Goal: Information Seeking & Learning: Learn about a topic

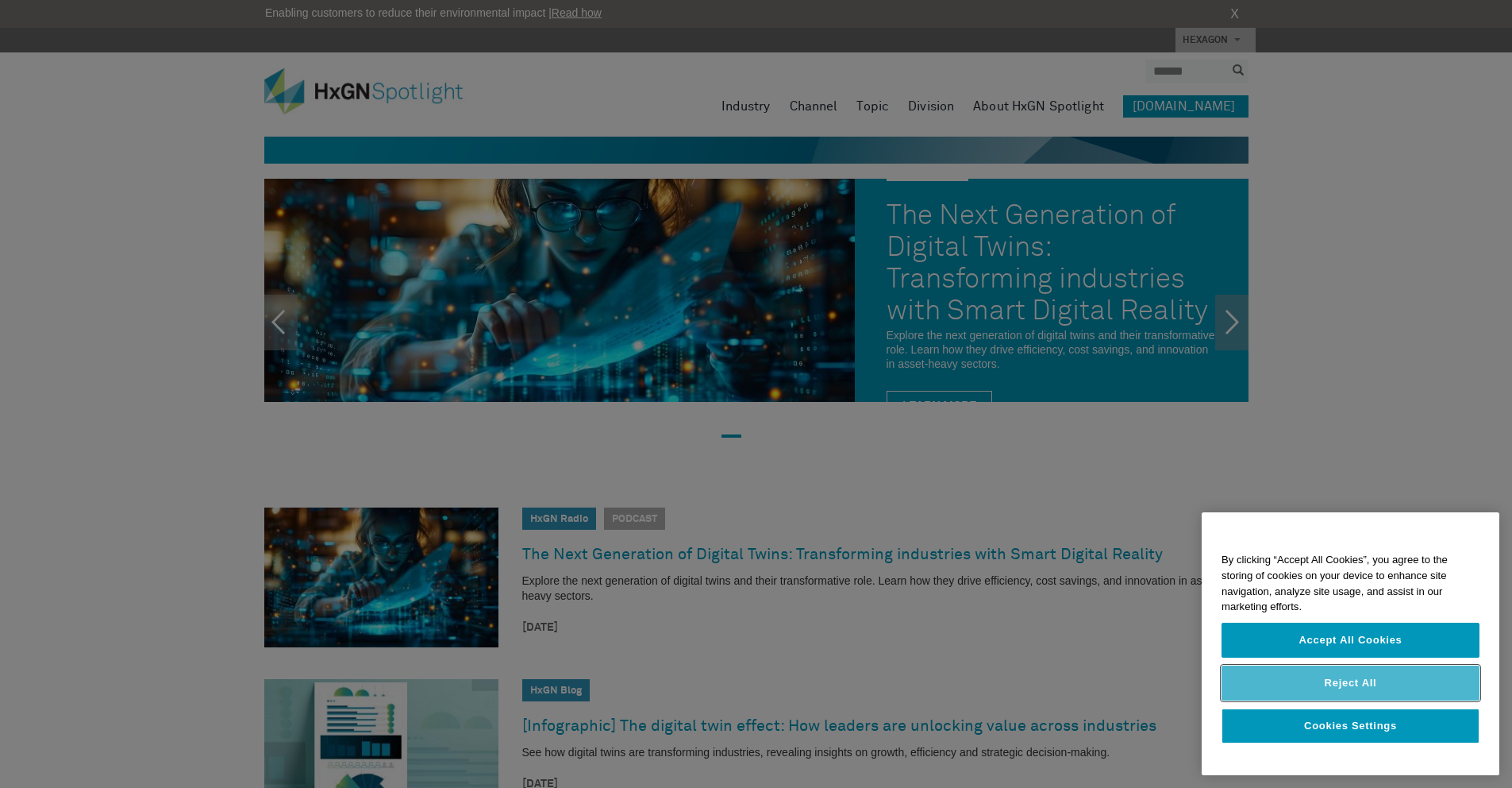
click at [1297, 676] on button "Reject All" at bounding box center [1351, 682] width 258 height 35
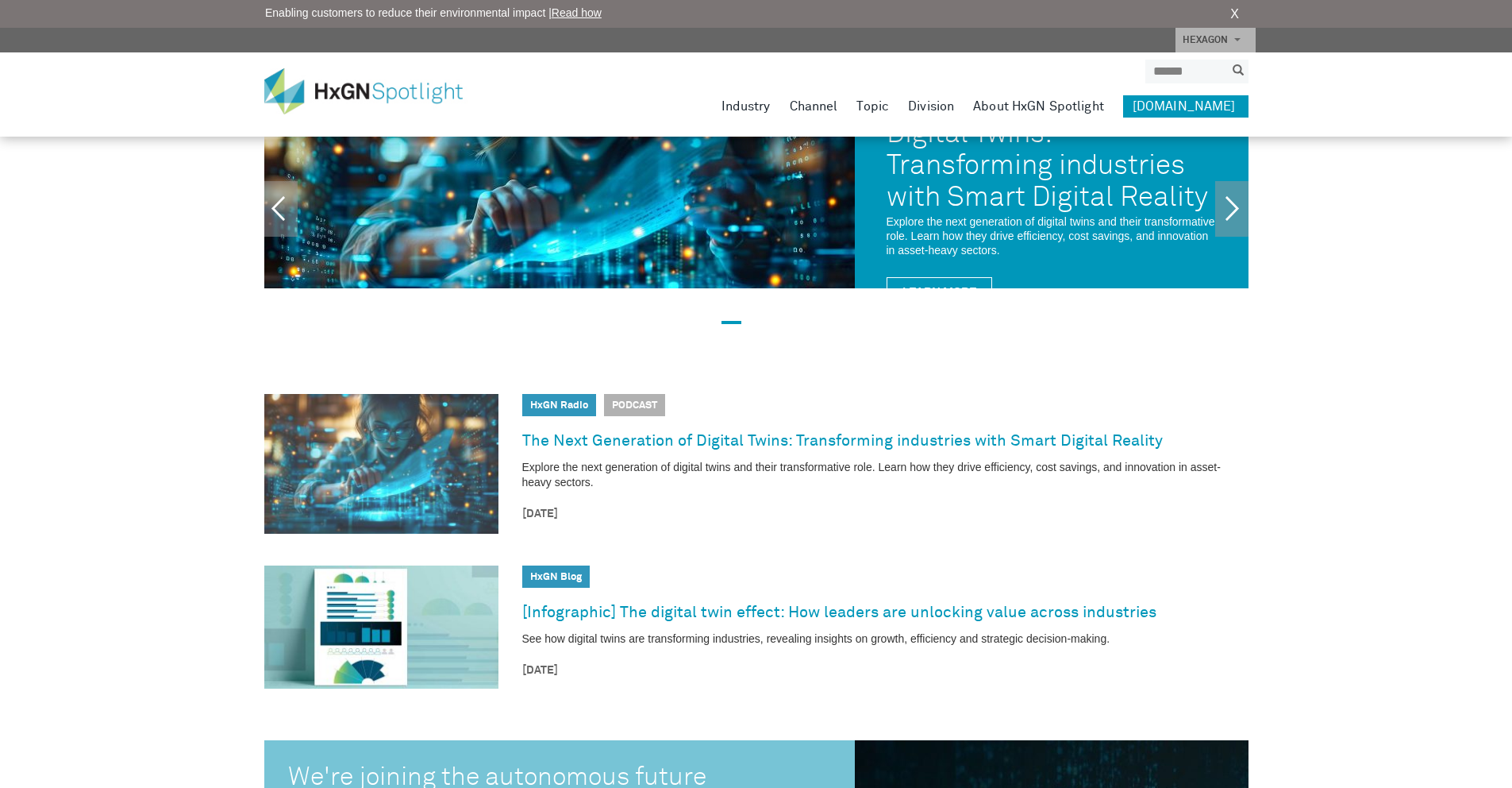
scroll to position [115, 0]
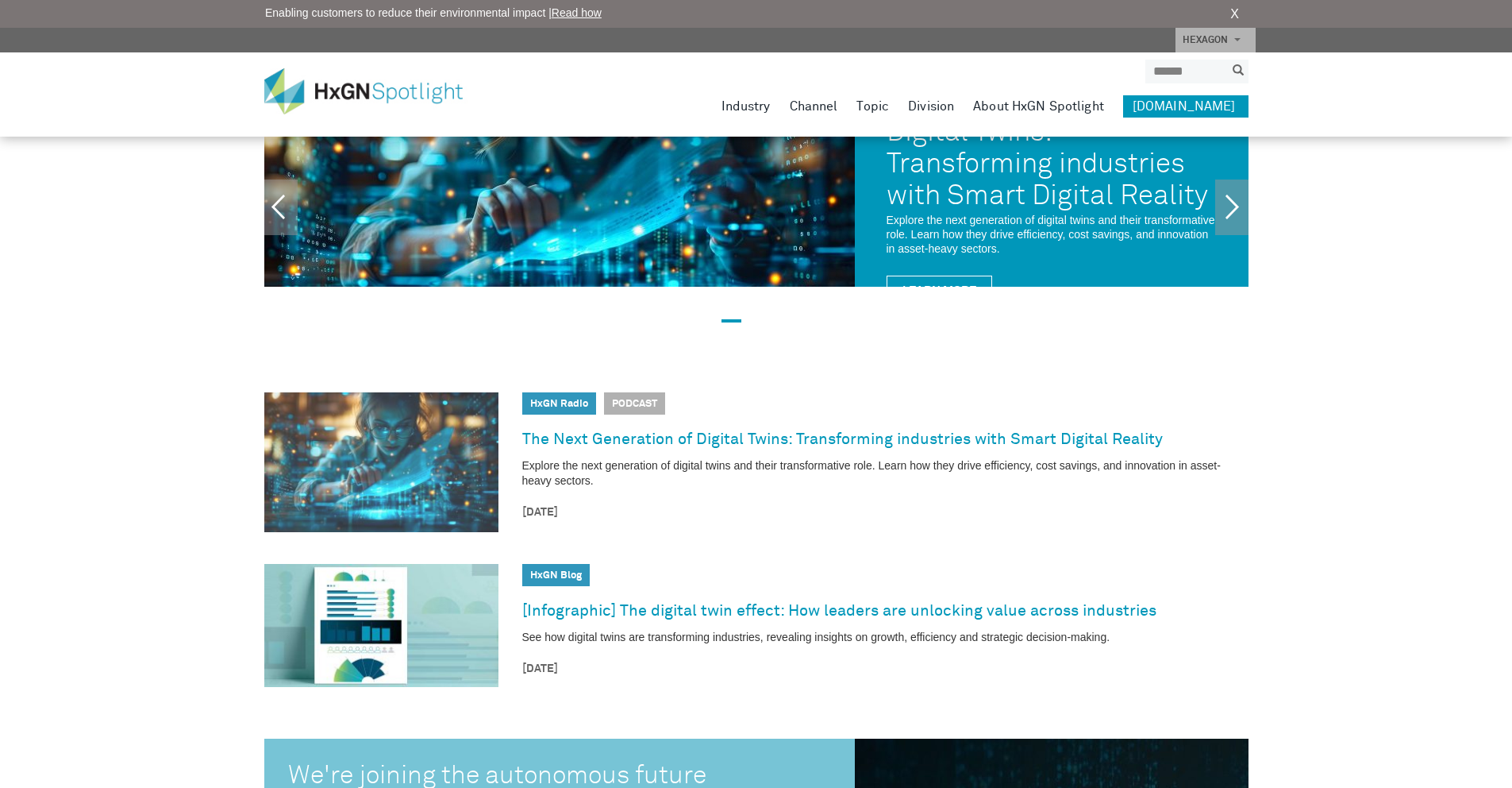
click at [470, 470] on img at bounding box center [381, 462] width 234 height 139
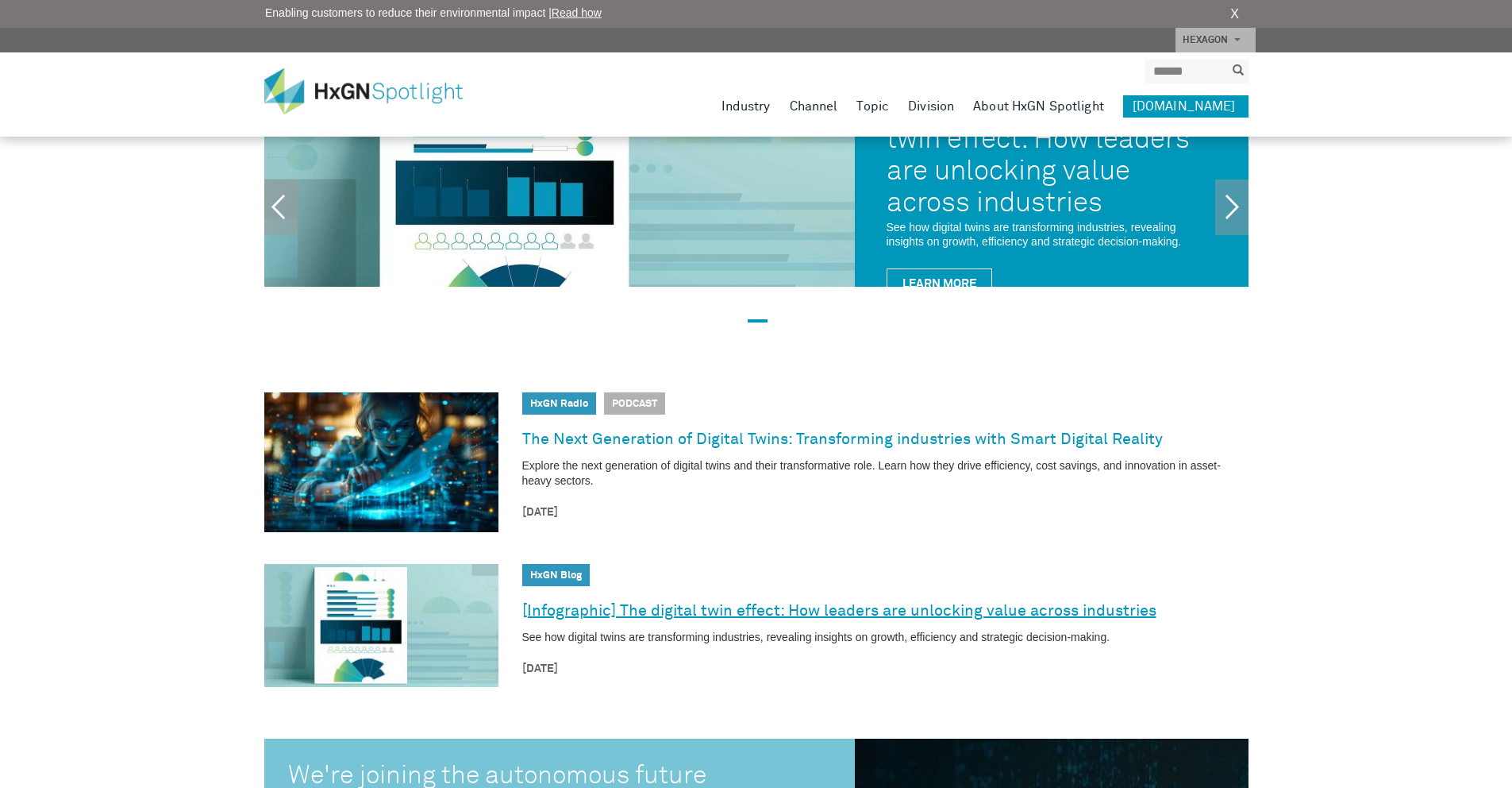
click at [586, 612] on link "[Infographic] The digital twin effect: How leaders are unlocking value across i…" at bounding box center [839, 611] width 634 height 26
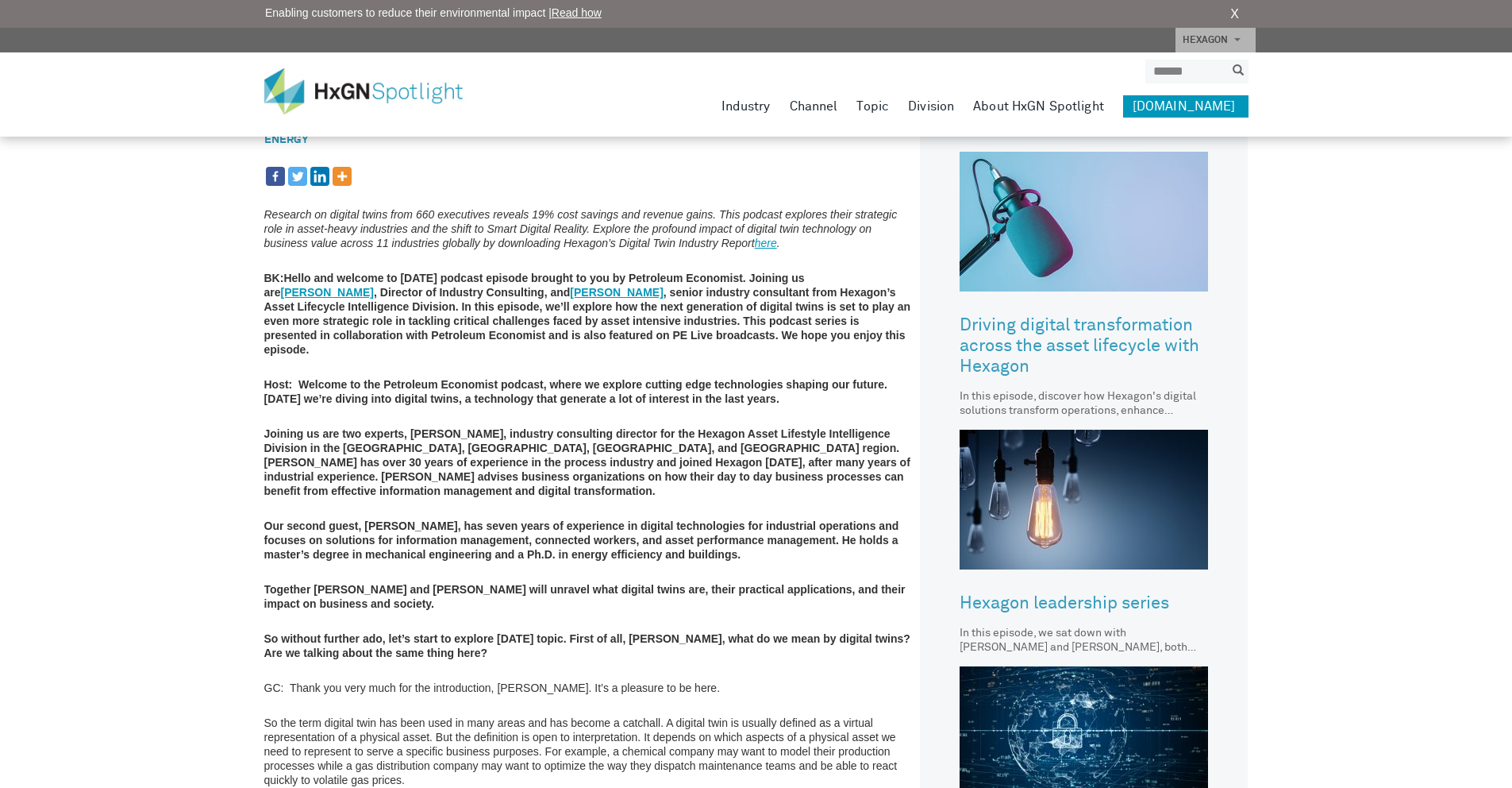
scroll to position [426, 0]
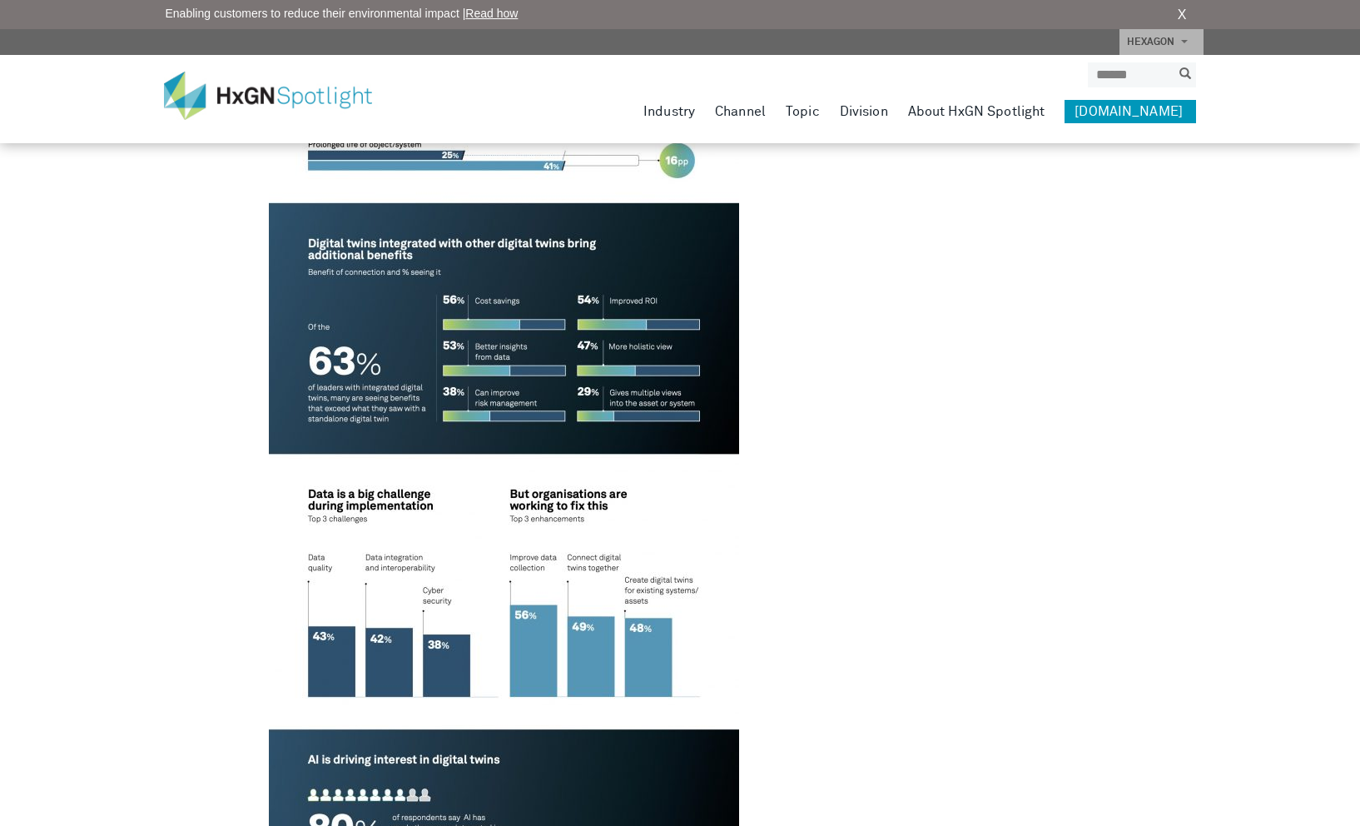
scroll to position [1928, 0]
